Goal: Task Accomplishment & Management: Manage account settings

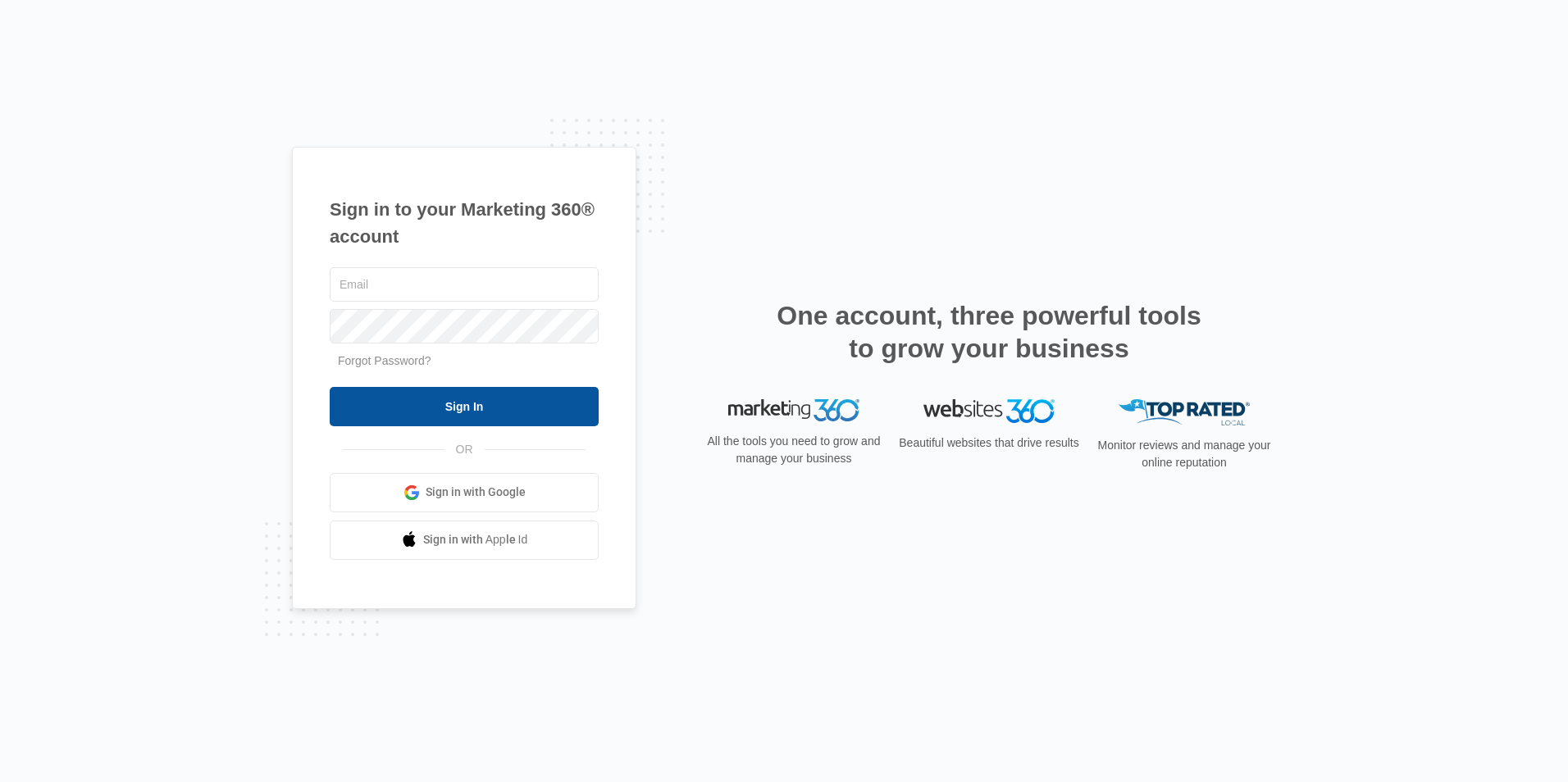
type input "[EMAIL_ADDRESS][DOMAIN_NAME]"
click at [526, 412] on input "Sign In" at bounding box center [464, 406] width 269 height 39
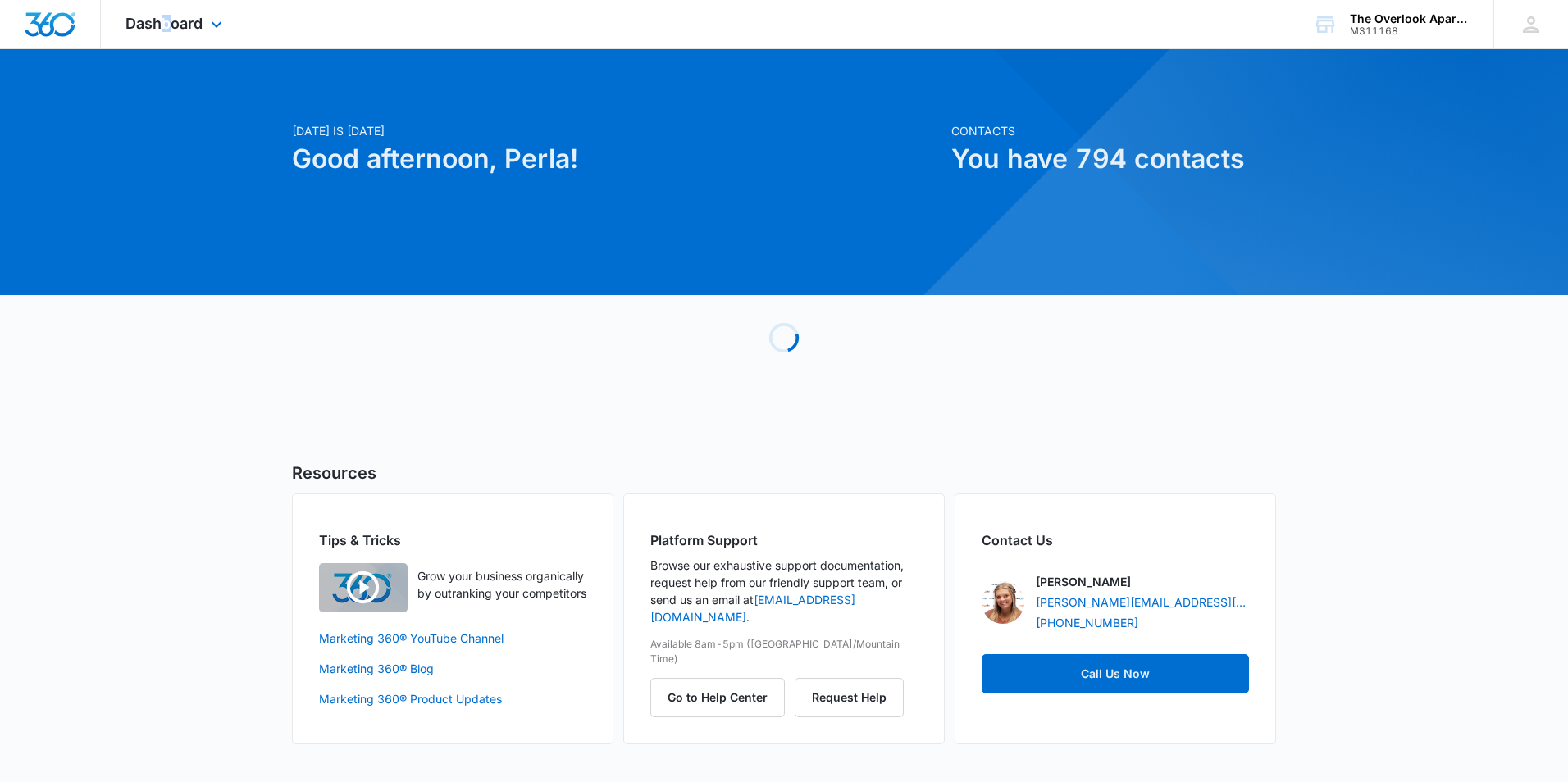
click at [168, 36] on div "Dashboard Apps Reputation Websites Forms CRM Email Social Shop Payments POS Con…" at bounding box center [175, 24] width 150 height 48
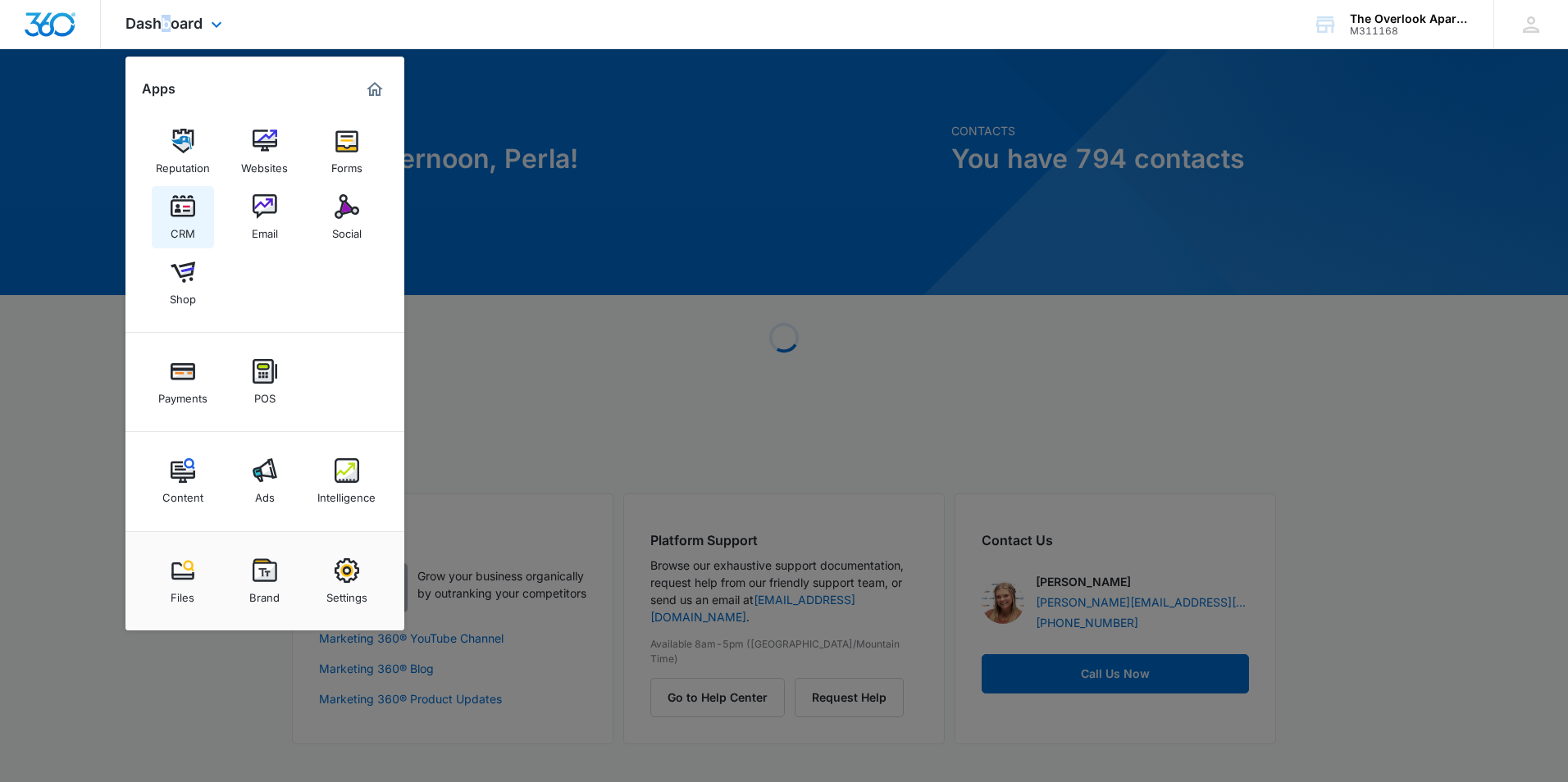
click at [194, 206] on img at bounding box center [183, 206] width 25 height 25
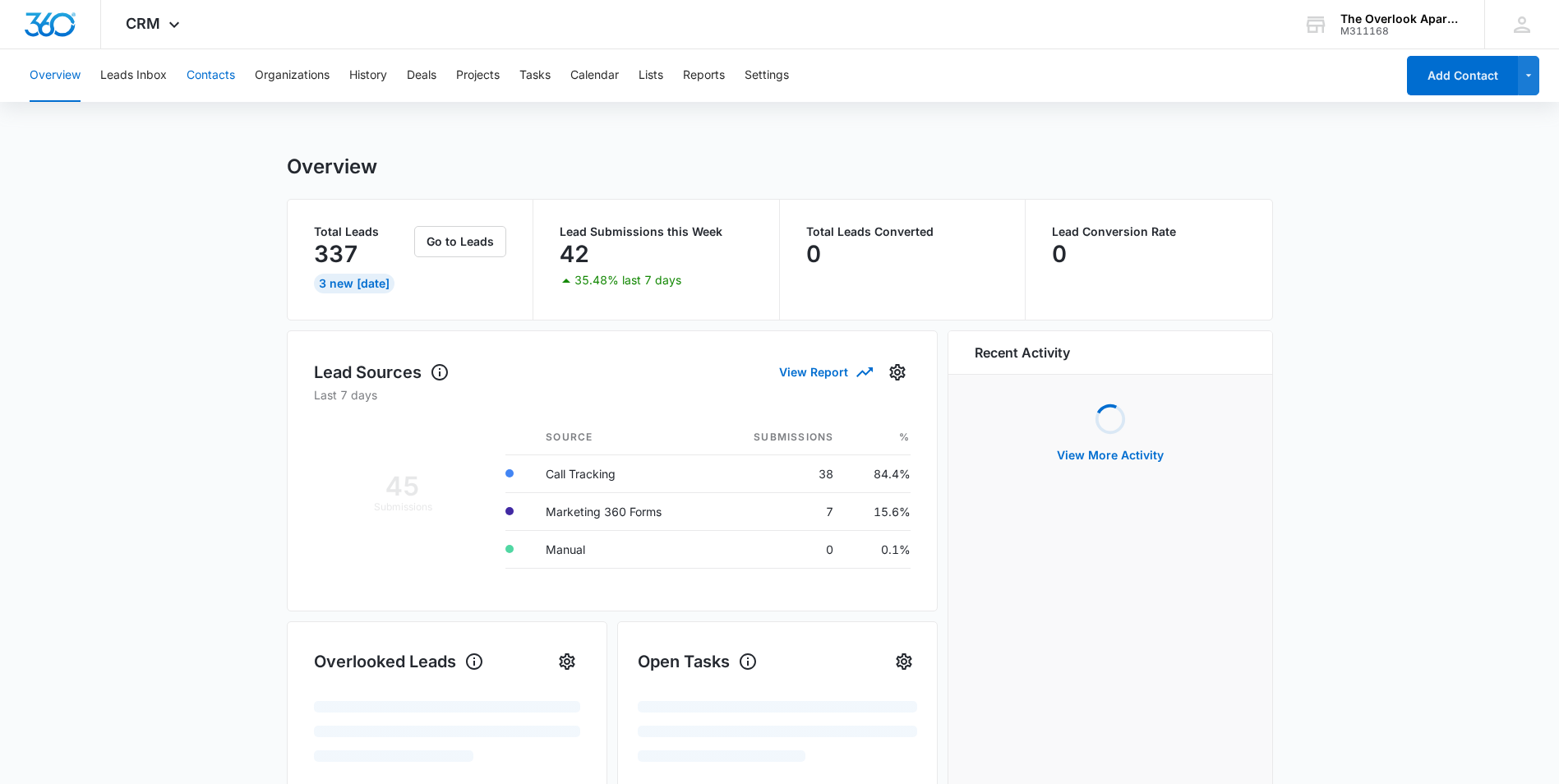
click at [199, 85] on button "Contacts" at bounding box center [210, 76] width 48 height 53
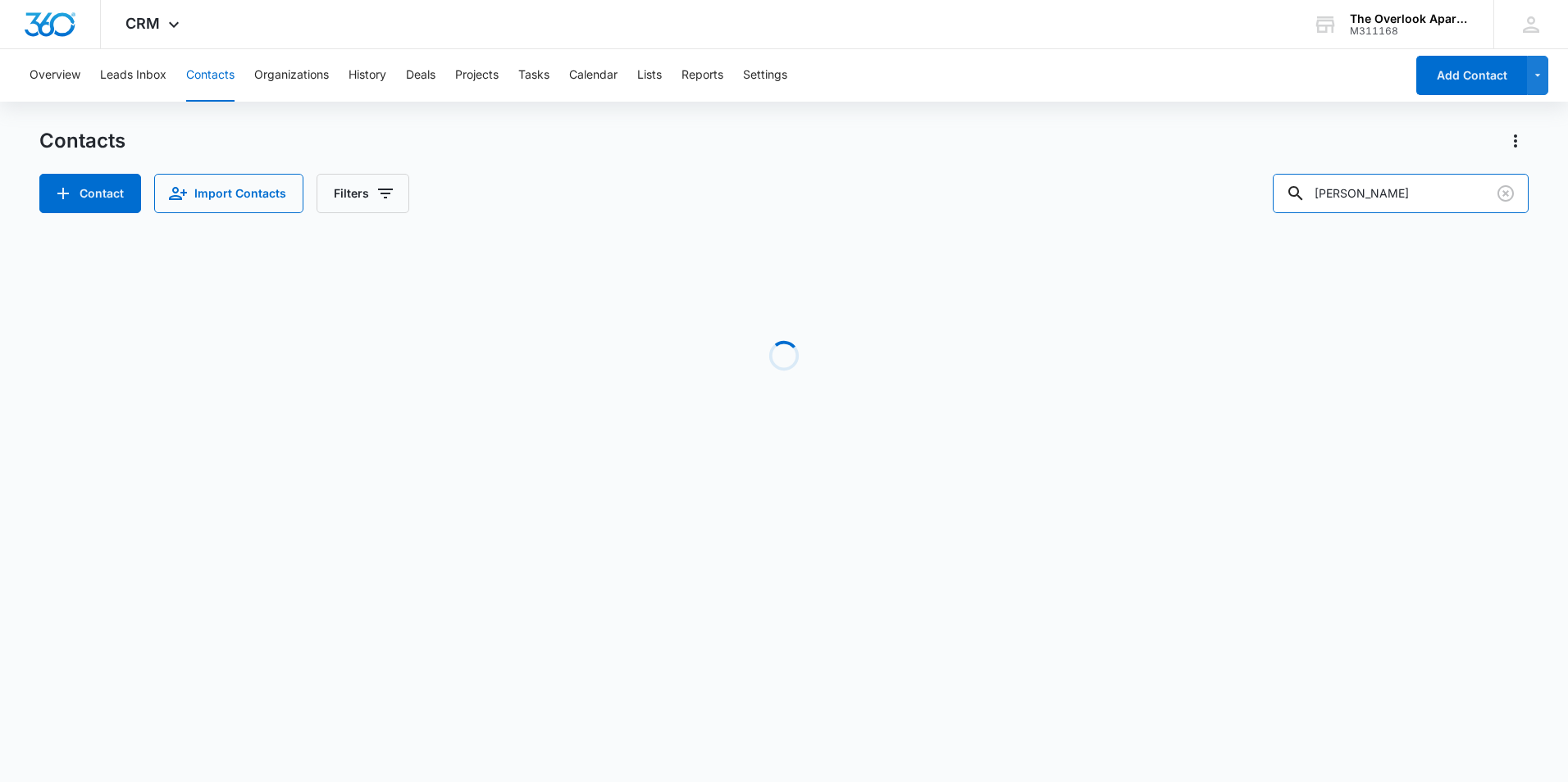
drag, startPoint x: 1388, startPoint y: 184, endPoint x: 890, endPoint y: 183, distance: 498.0
click at [884, 184] on div "Contact Import Contacts Filters [PERSON_NAME]" at bounding box center [783, 193] width 1489 height 39
type input "3202"
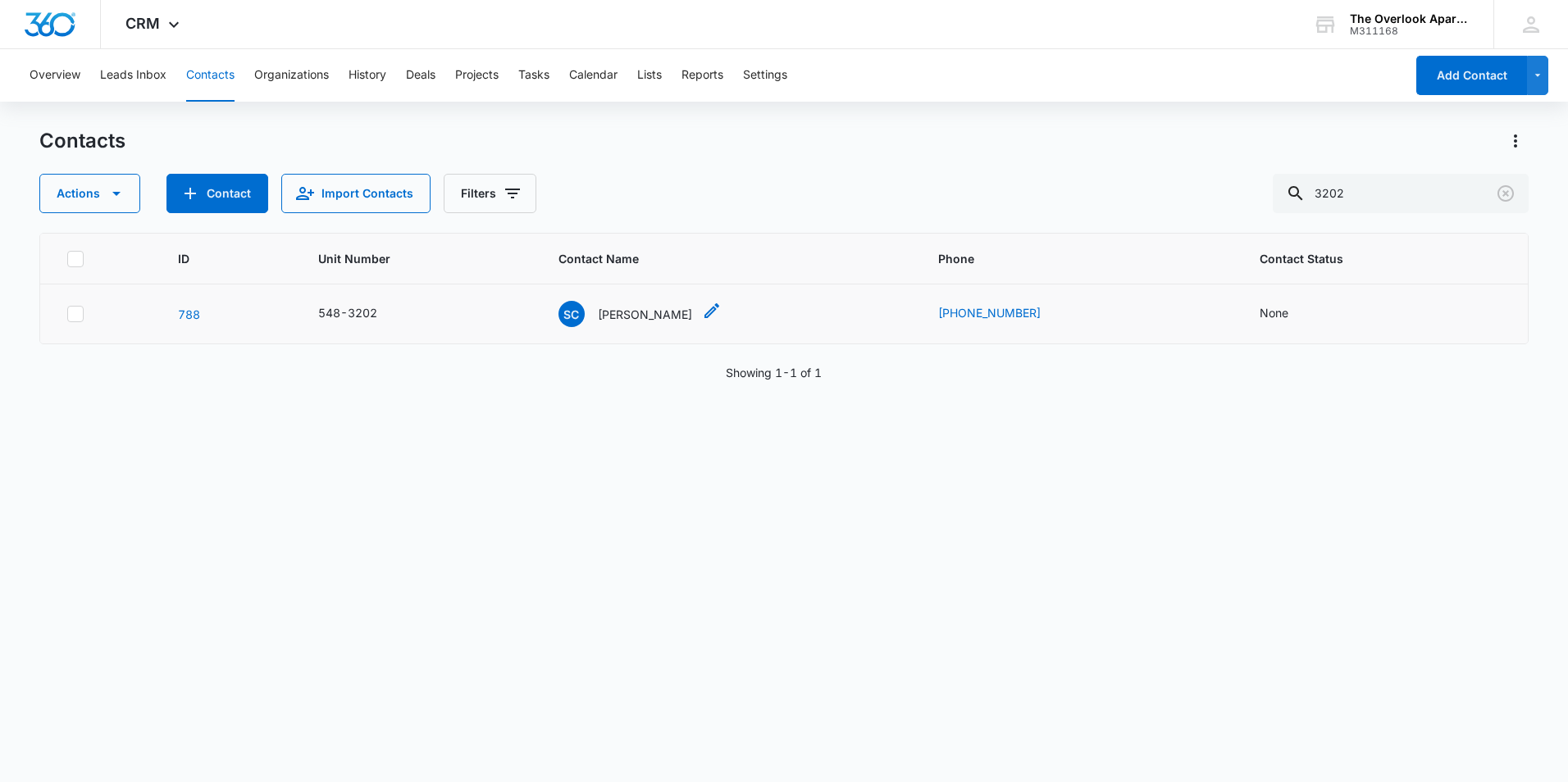
click at [661, 319] on p "[PERSON_NAME]" at bounding box center [645, 314] width 94 height 17
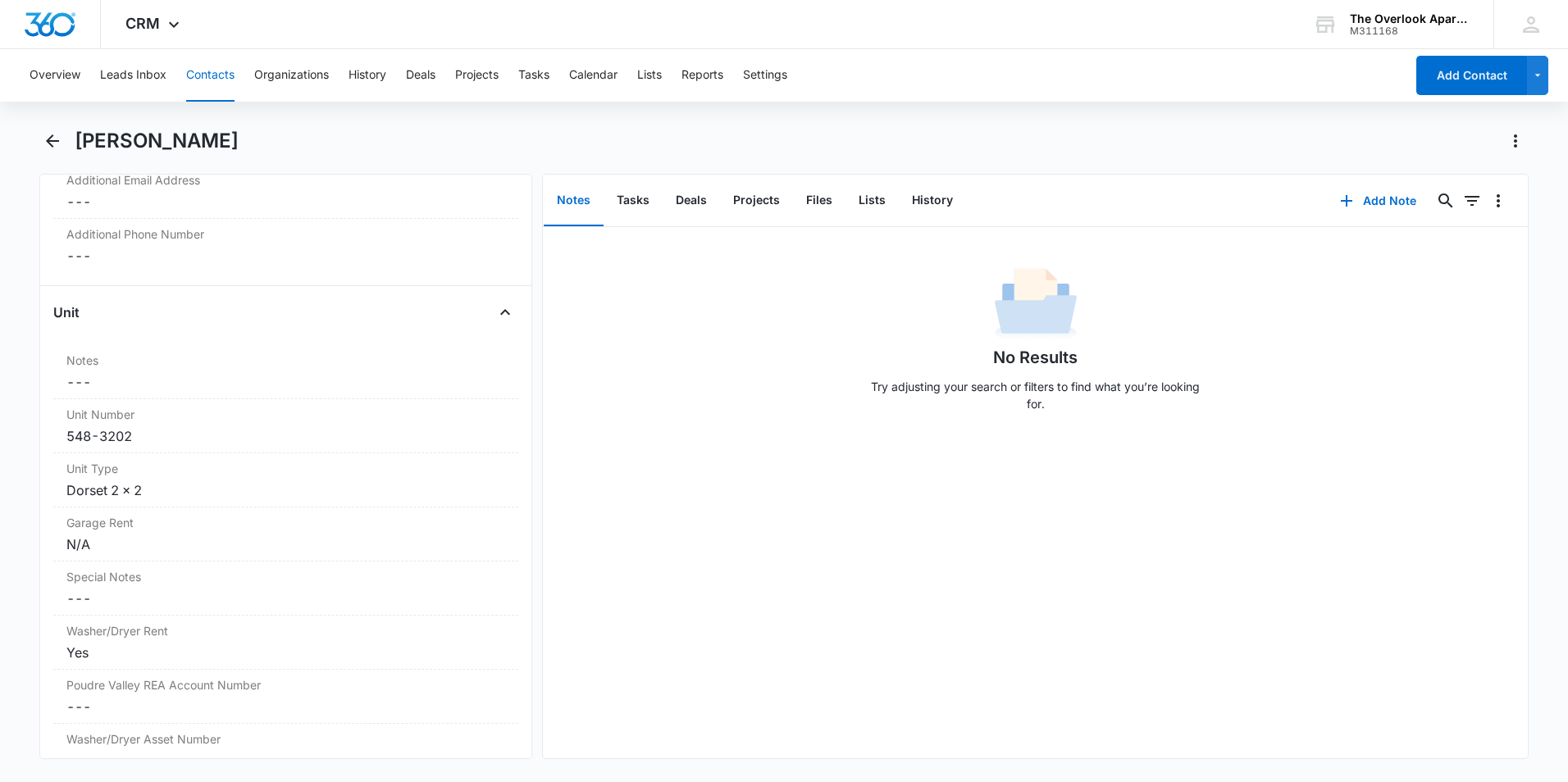
scroll to position [1639, 0]
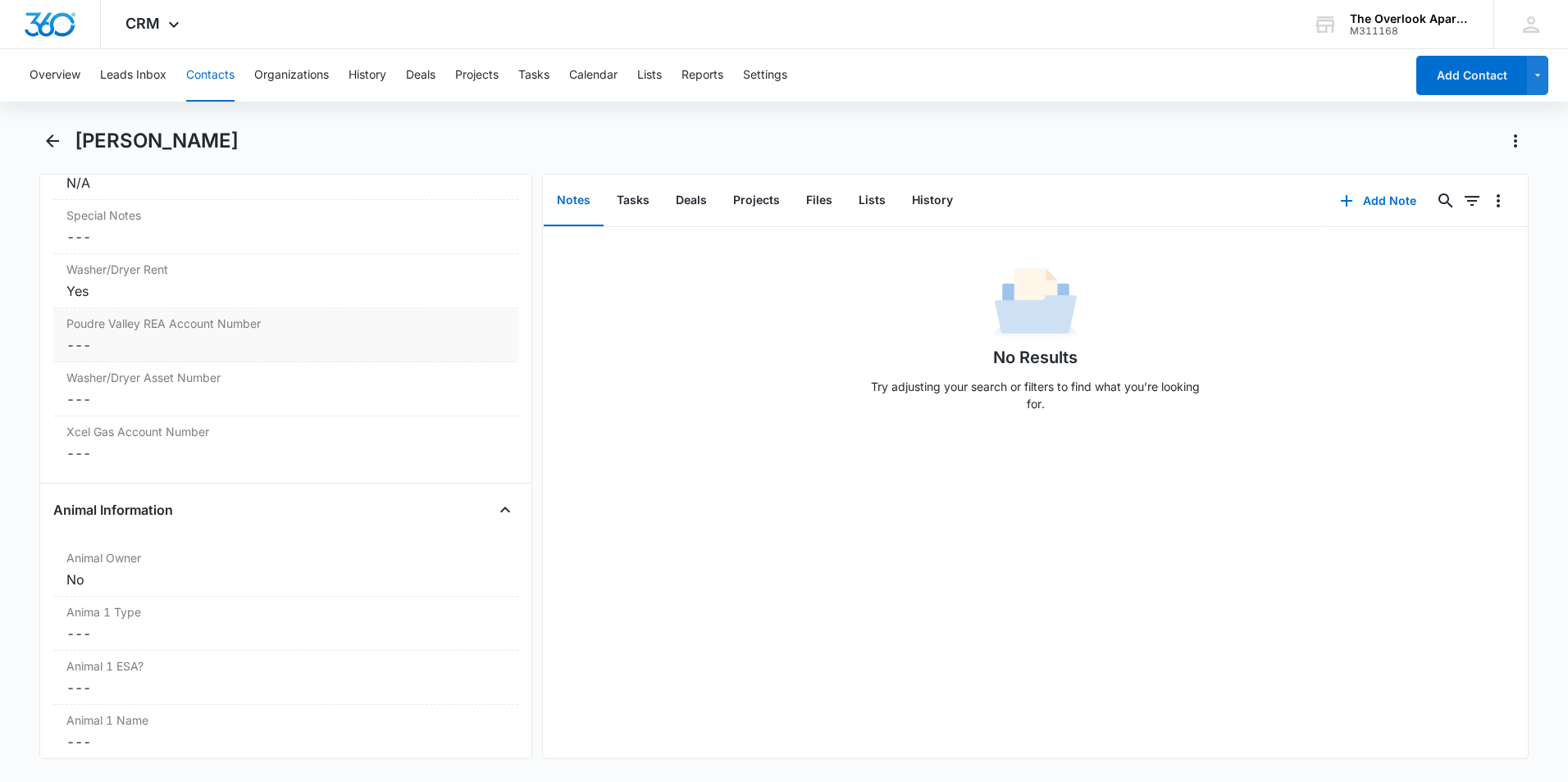
click at [184, 333] on div "Poudre Valley REA Account Number Cancel Save Changes ---" at bounding box center [286, 335] width 465 height 54
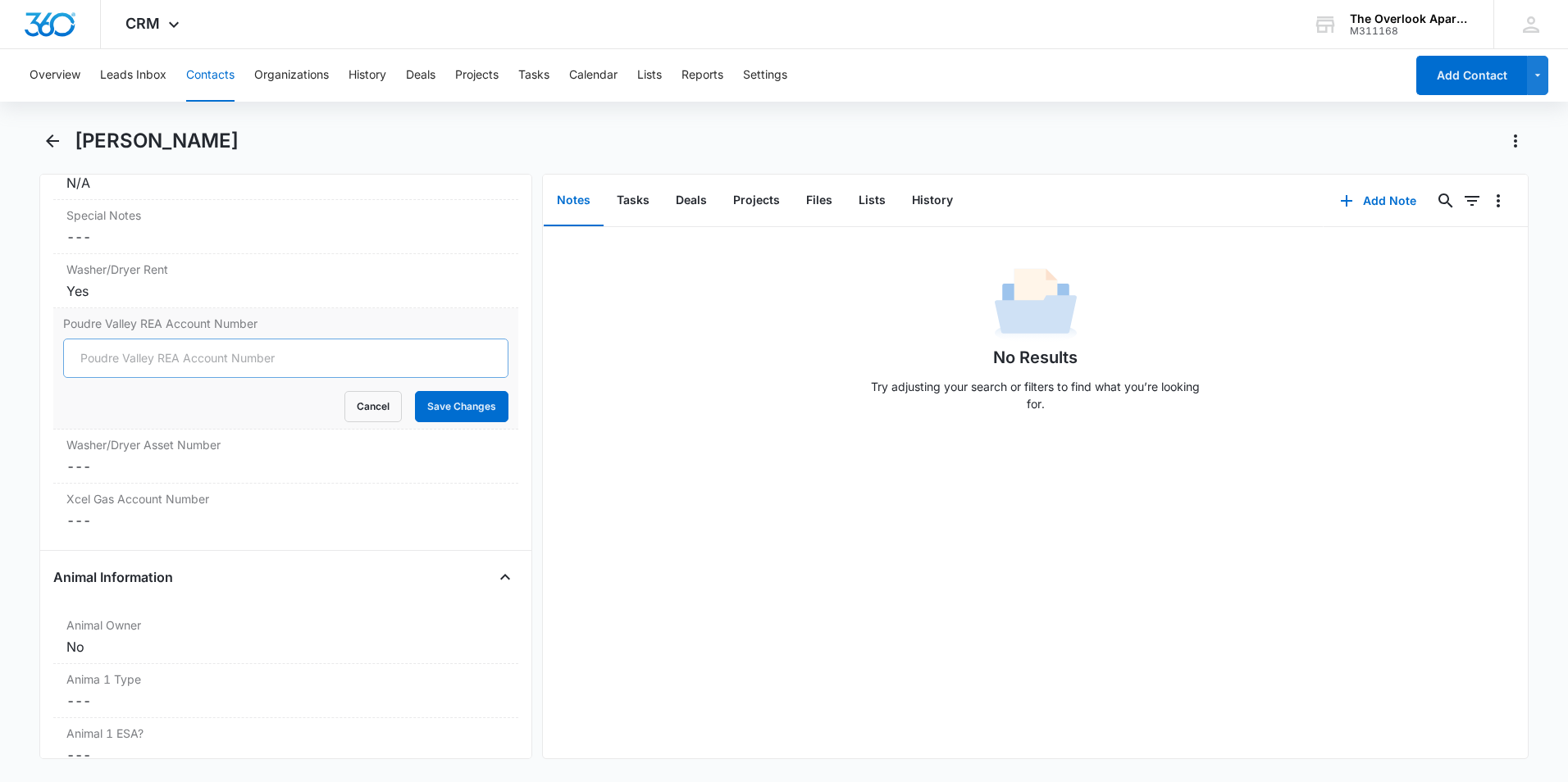
click at [171, 360] on input "Poudre Valley REA Account Number" at bounding box center [286, 358] width 445 height 39
type input "85253003"
click at [415, 391] on button "Save Changes" at bounding box center [461, 407] width 94 height 31
